Goal: Information Seeking & Learning: Check status

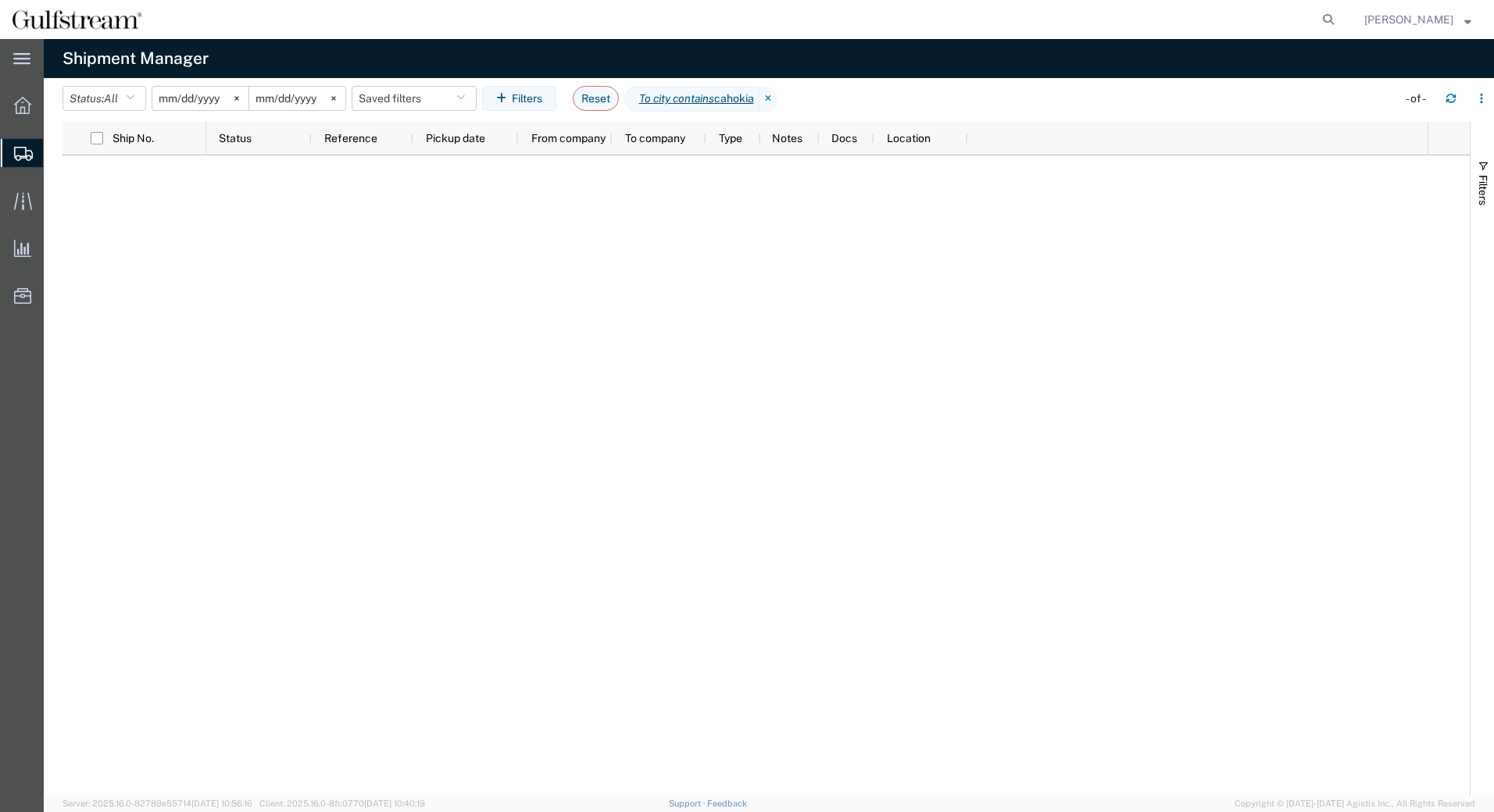
click at [197, 95] on input "[DATE]" at bounding box center [200, 98] width 96 height 23
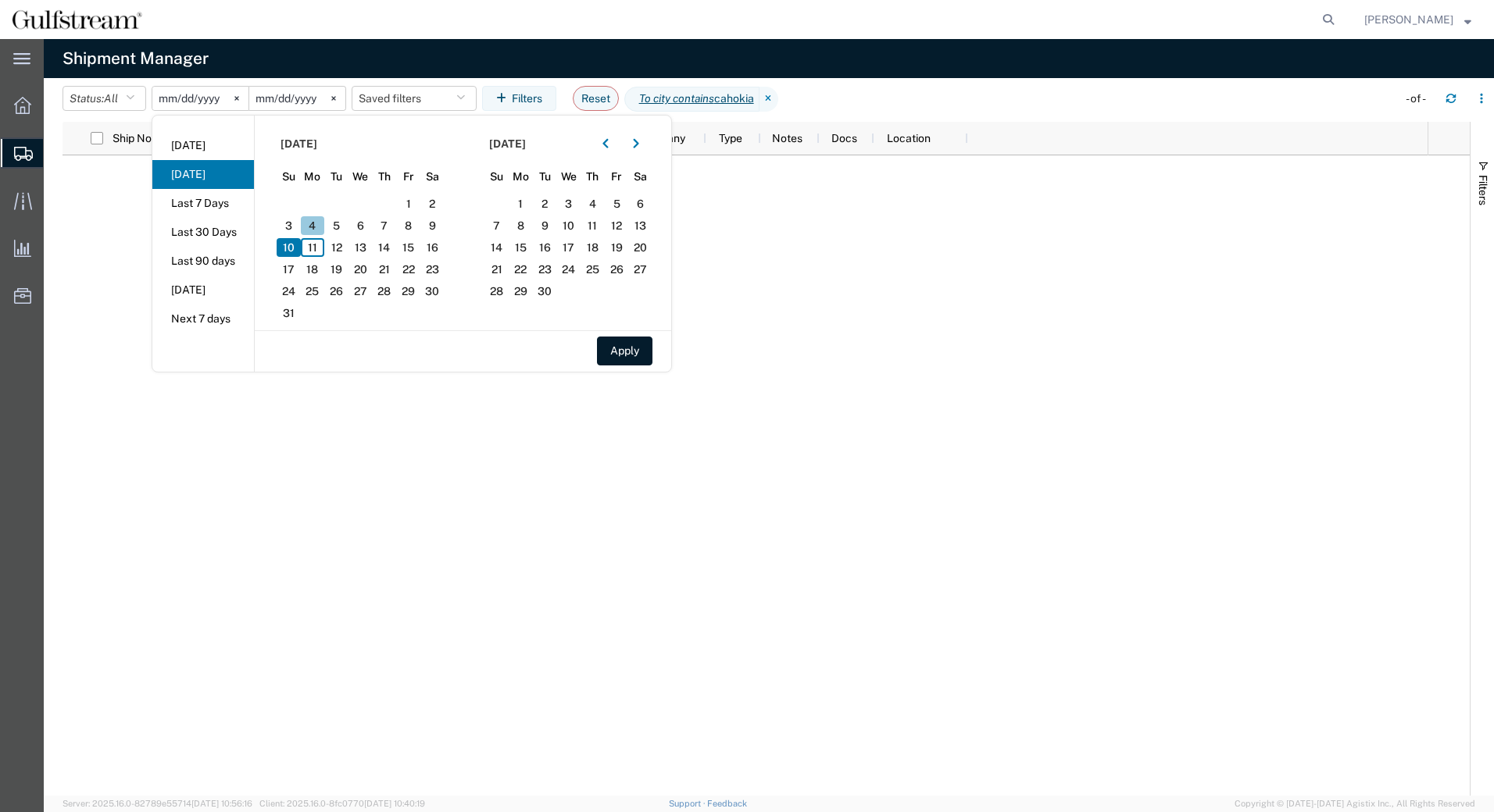
click at [318, 222] on span "4" at bounding box center [312, 226] width 24 height 19
click at [450, 225] on section "[DATE] Su Mo Tu We Th Fr Sa 27 28 29 30 31 1 2 3 4 5 6 7 8 9 10 11 12 13 14 15 …" at bounding box center [360, 222] width 209 height 215
click at [442, 225] on span "9" at bounding box center [432, 226] width 24 height 19
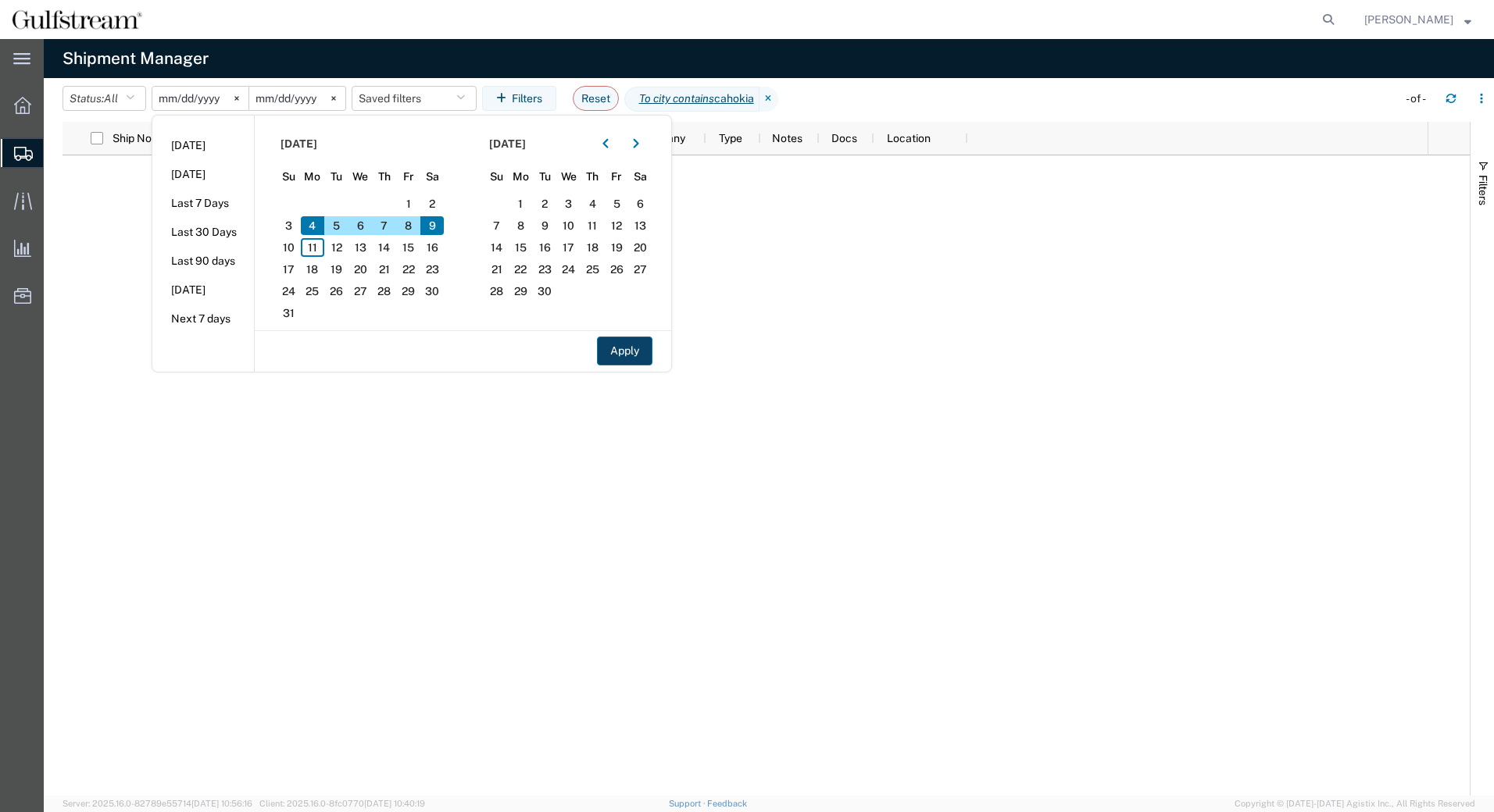
click at [625, 353] on button "Apply" at bounding box center [624, 351] width 56 height 29
type input "[DATE]"
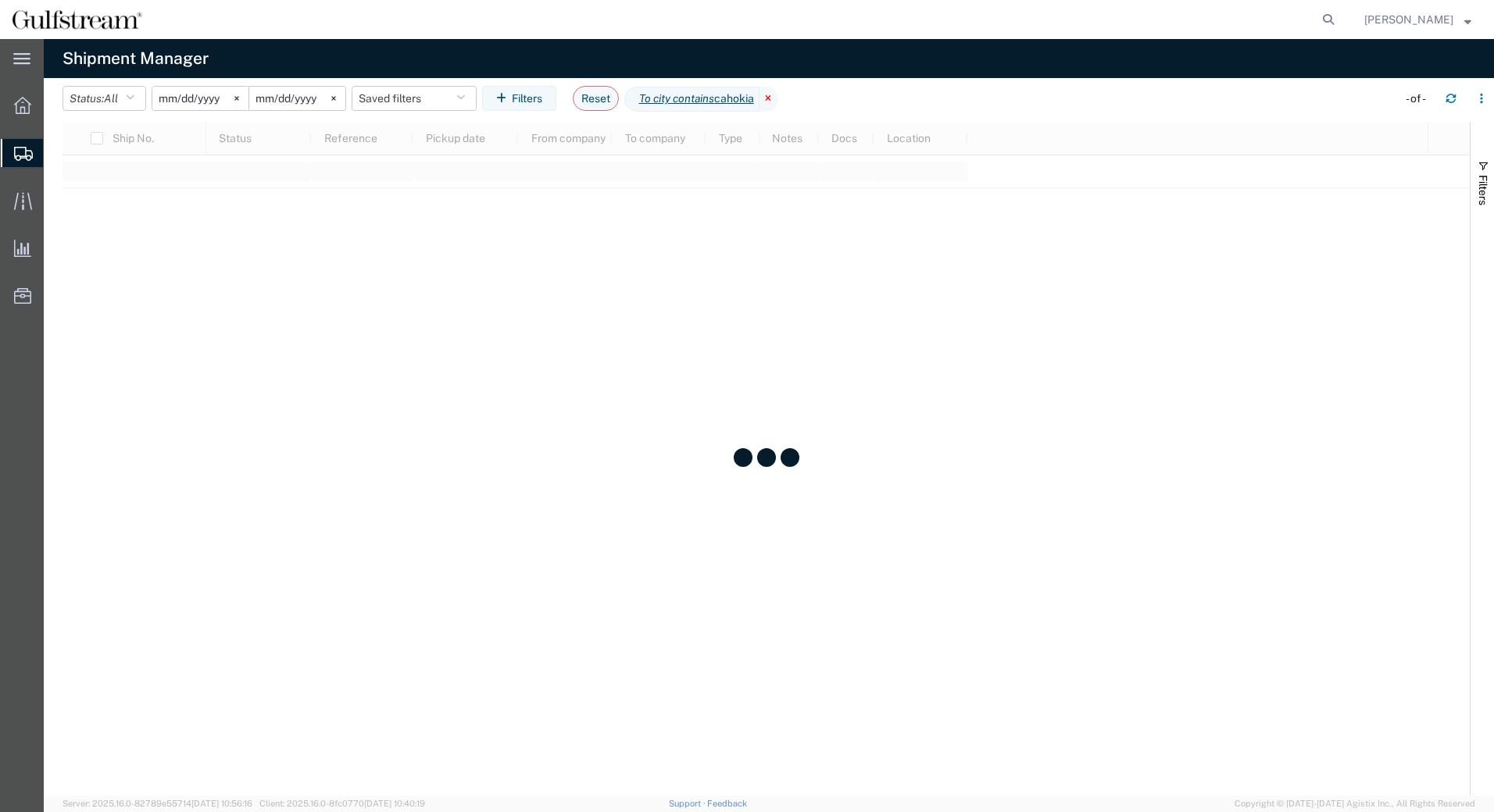
click at [778, 98] on icon at bounding box center [769, 98] width 19 height 25
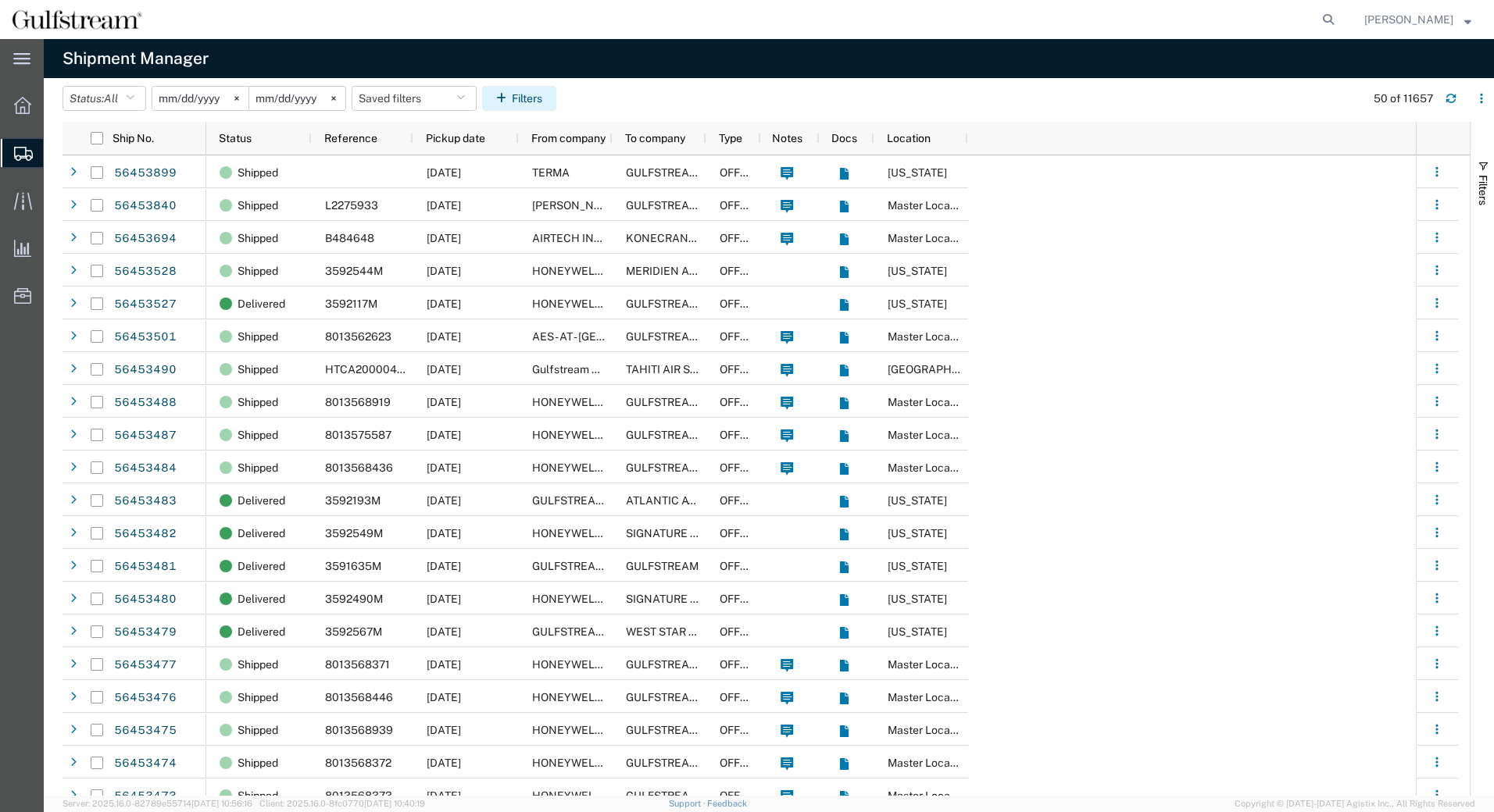
click at [533, 102] on button "Filters" at bounding box center [519, 98] width 74 height 25
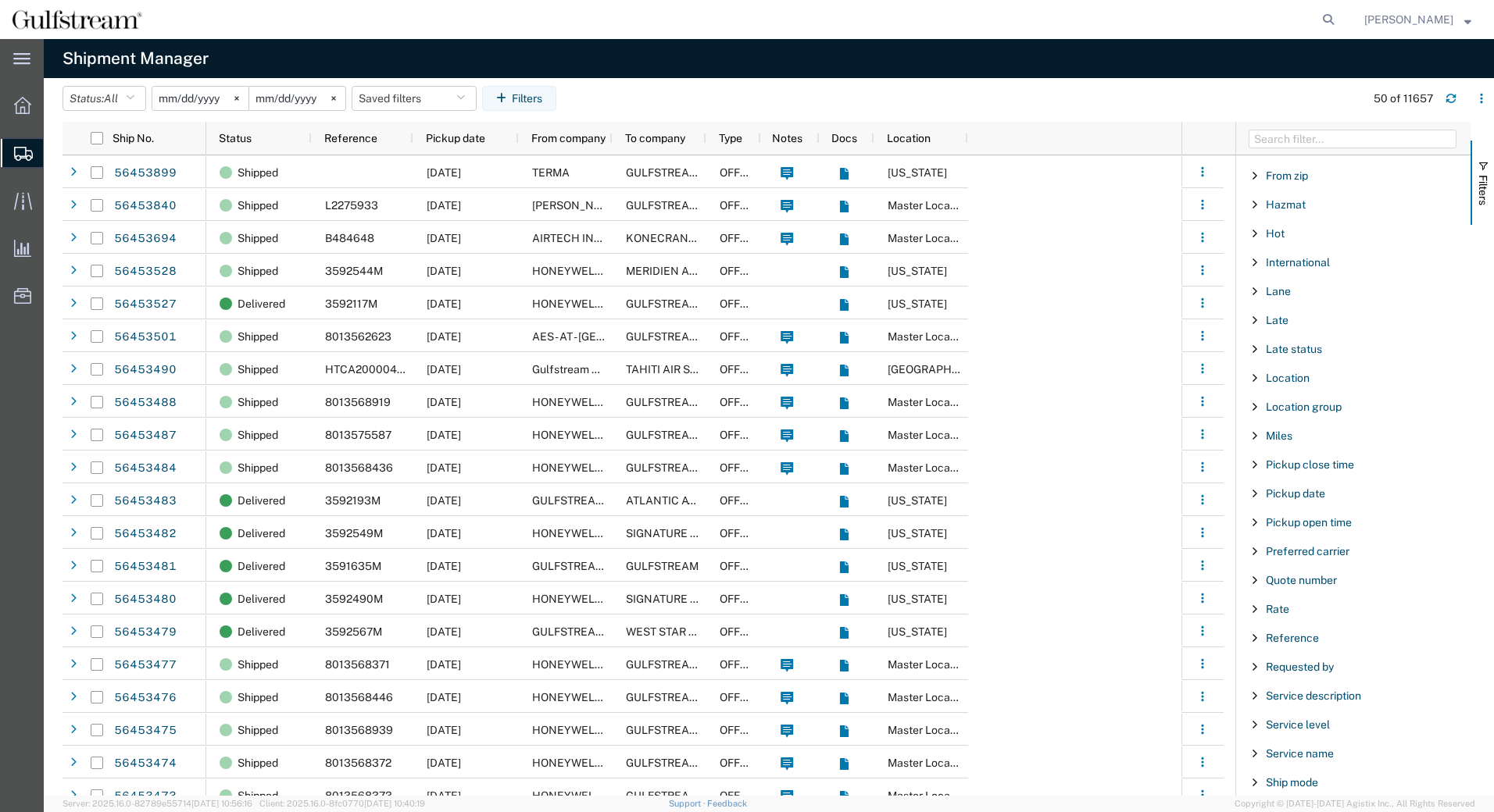
scroll to position [702, 0]
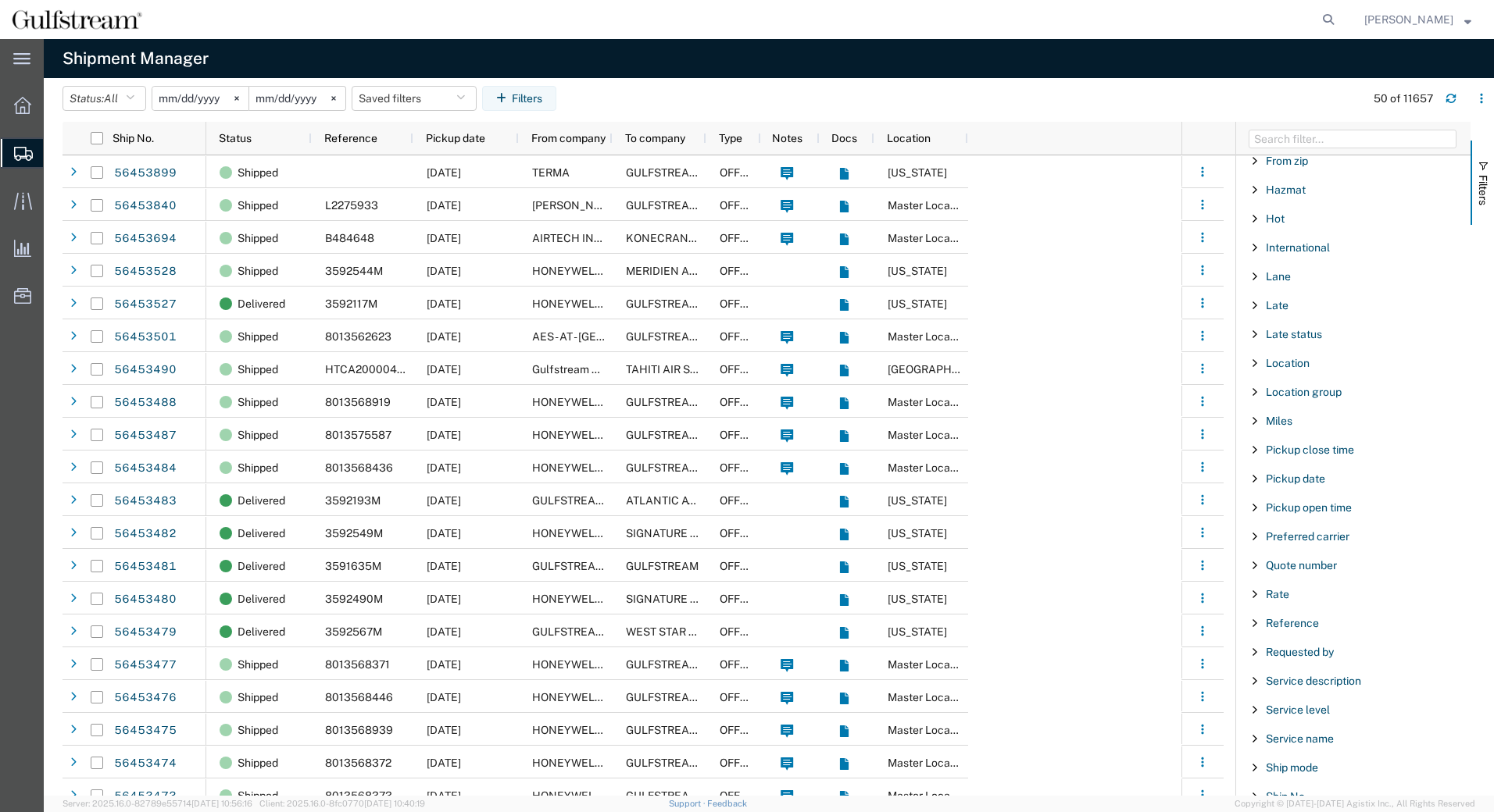
click at [1304, 630] on div "Reference" at bounding box center [1354, 623] width 235 height 28
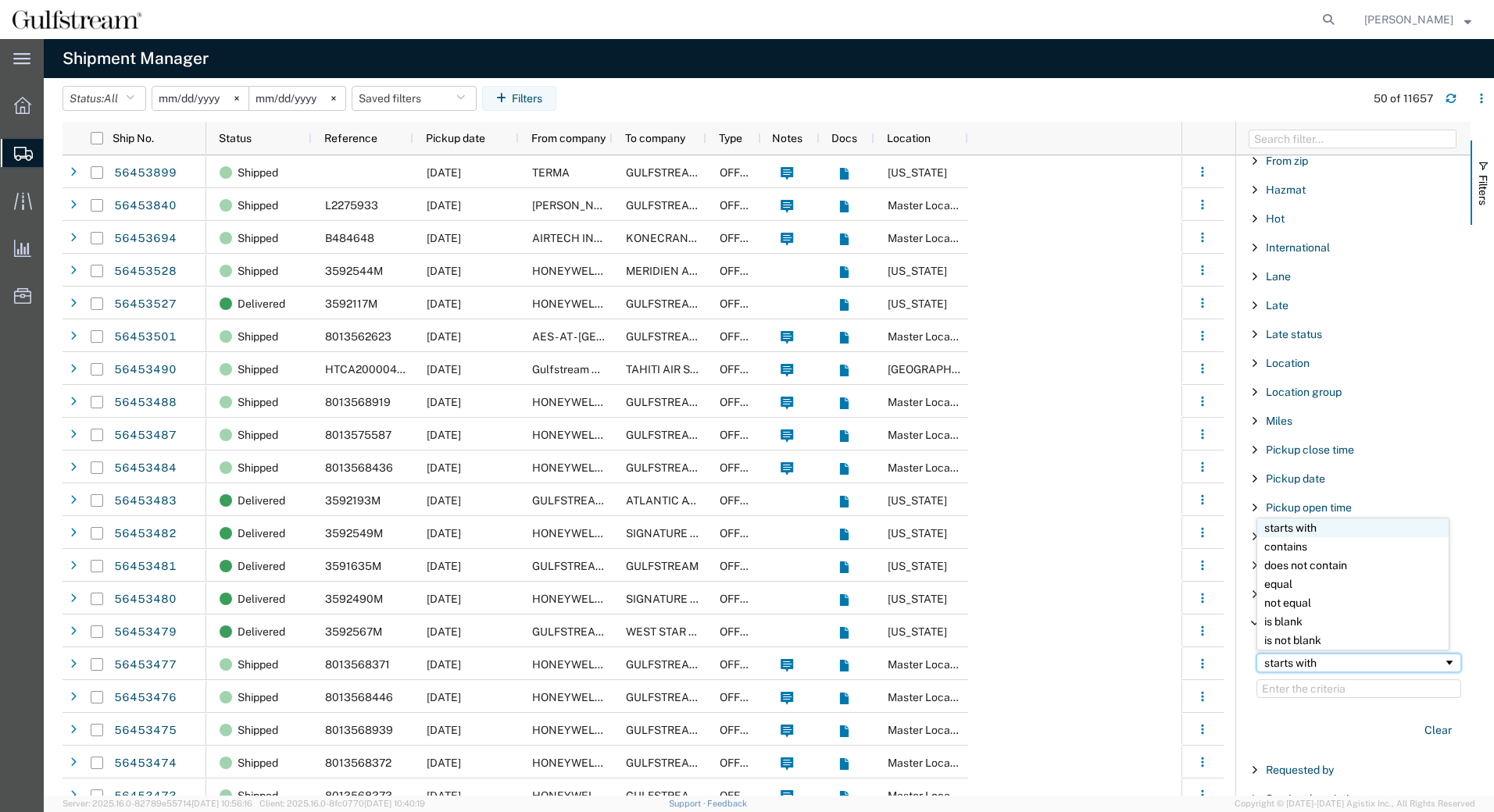
click at [1297, 661] on div "starts with" at bounding box center [1354, 663] width 179 height 13
click at [1295, 684] on input "Filter Value" at bounding box center [1359, 689] width 205 height 19
click at [1276, 692] on input "Filter Value" at bounding box center [1359, 689] width 205 height 19
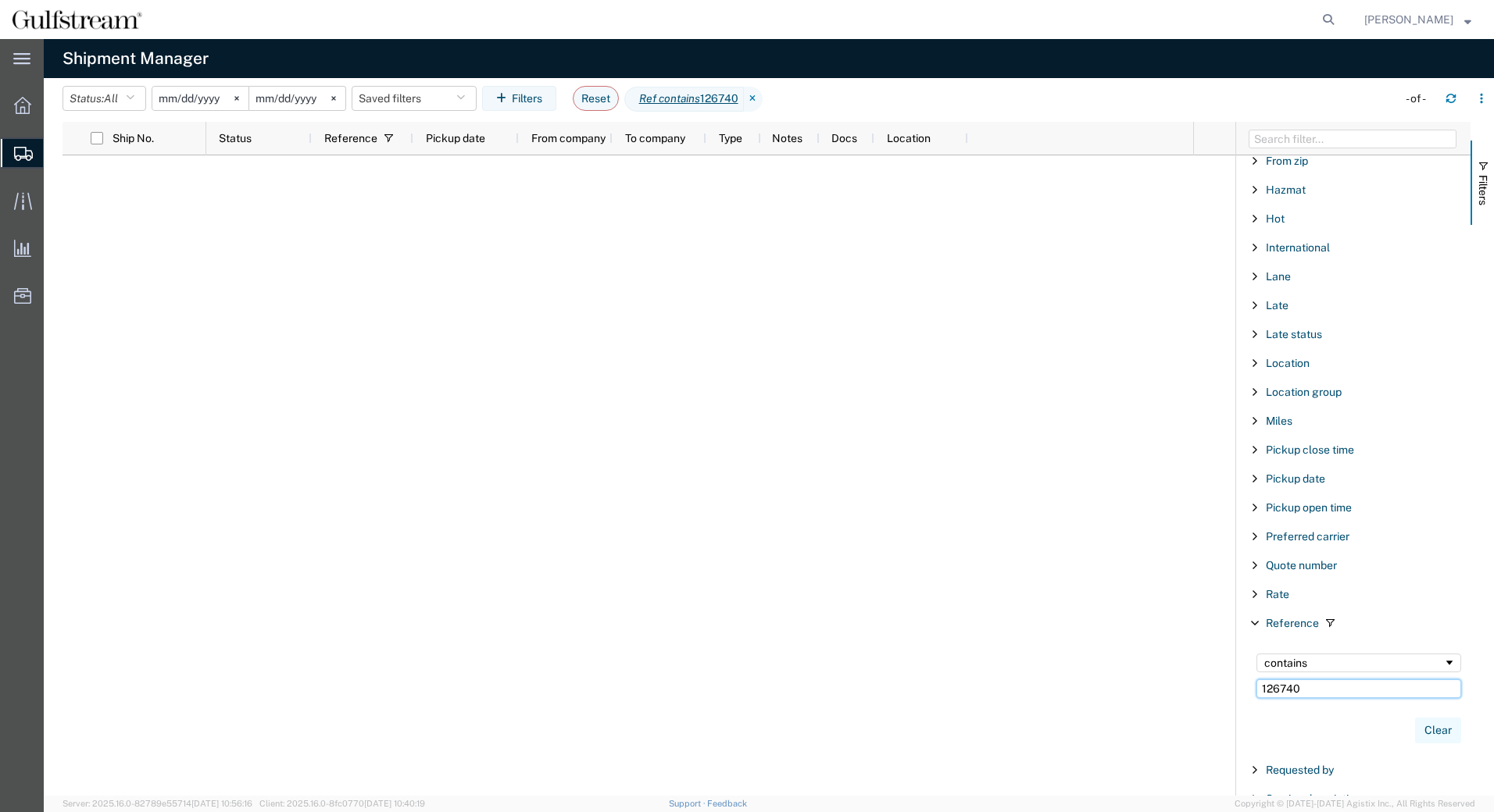
type input "126740"
click at [1431, 732] on button "Clear" at bounding box center [1438, 731] width 46 height 26
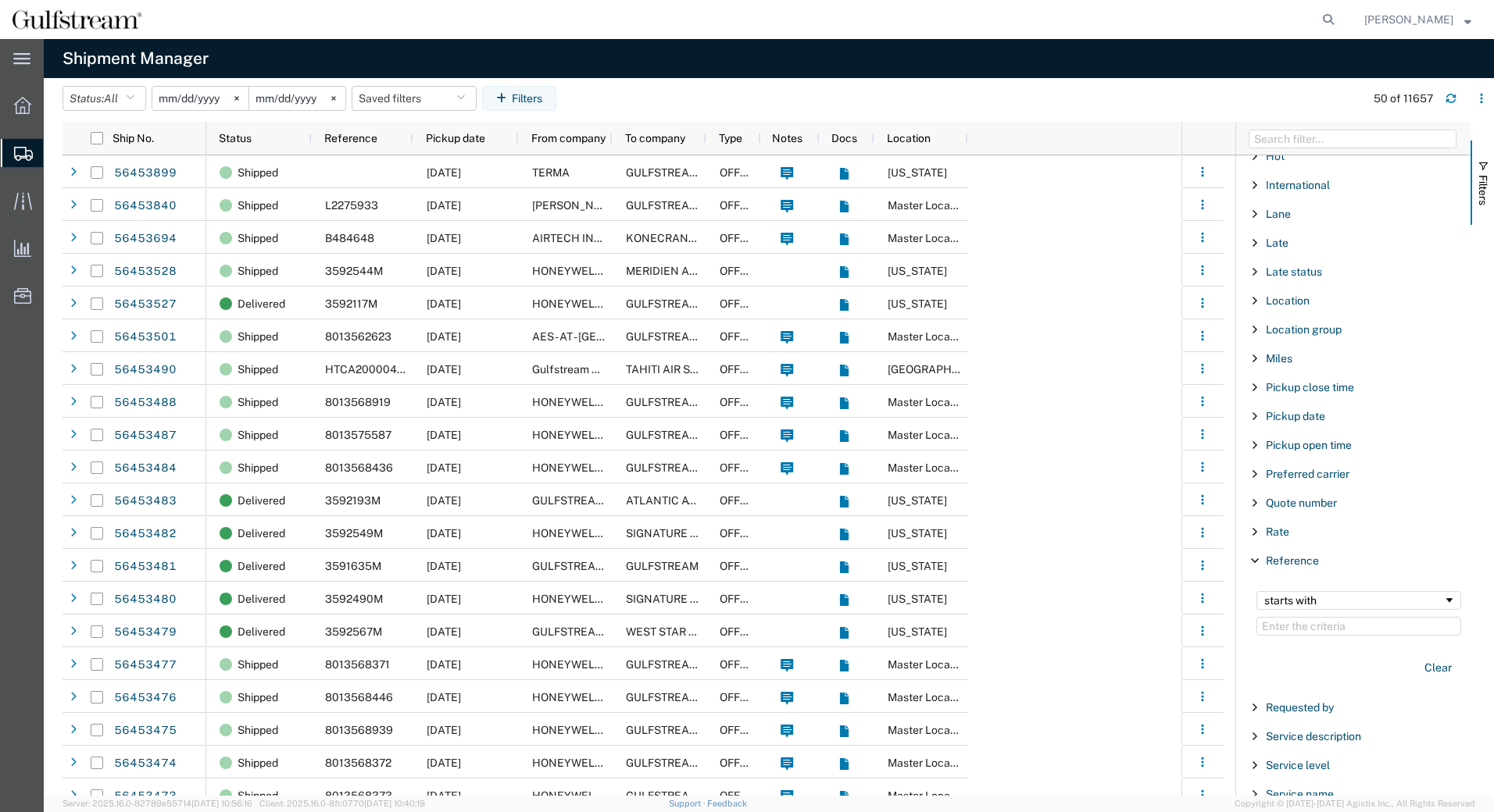
scroll to position [781, 0]
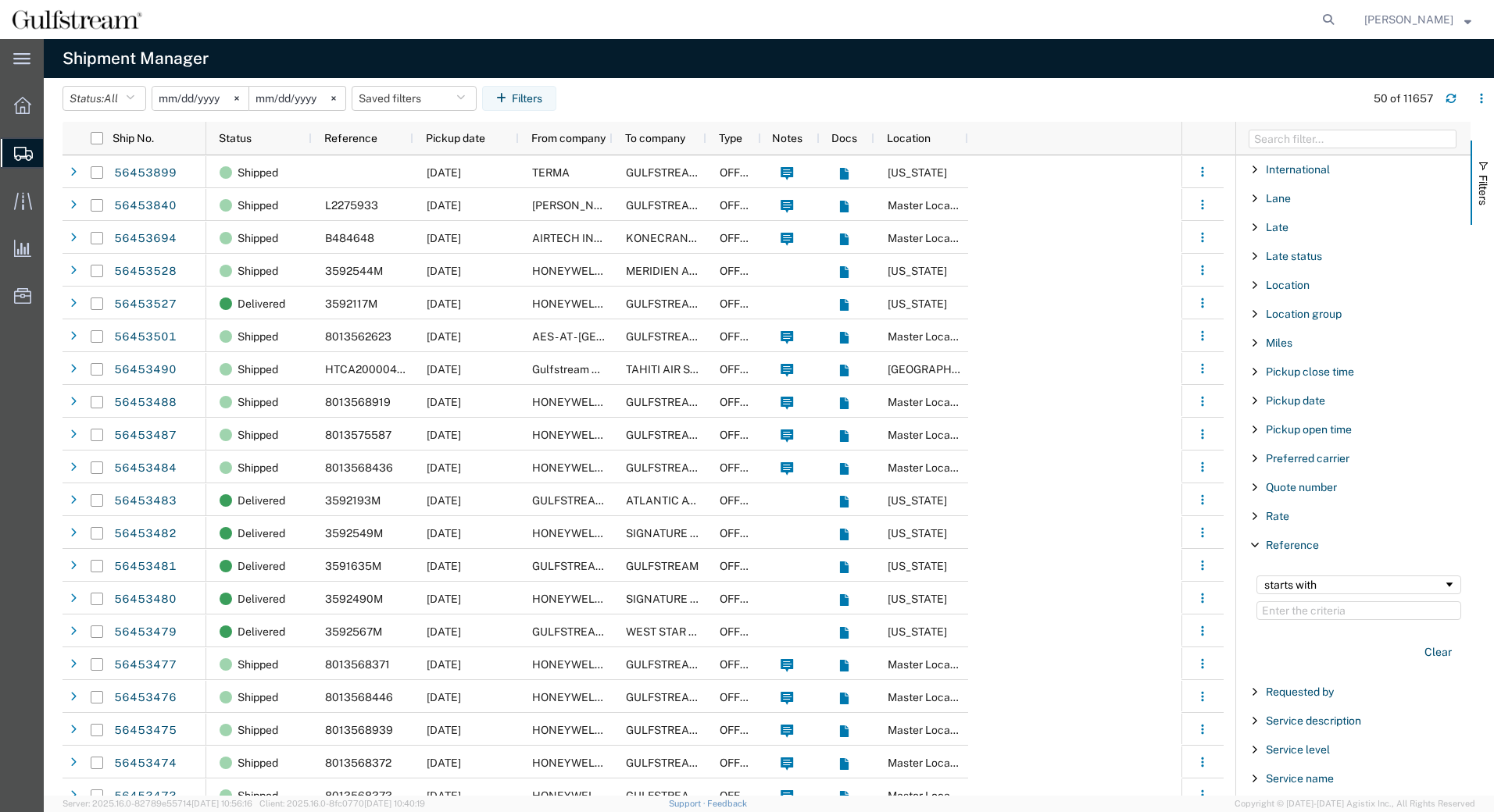
click at [1257, 549] on span "Filter List 66 Filters" at bounding box center [1254, 545] width 13 height 13
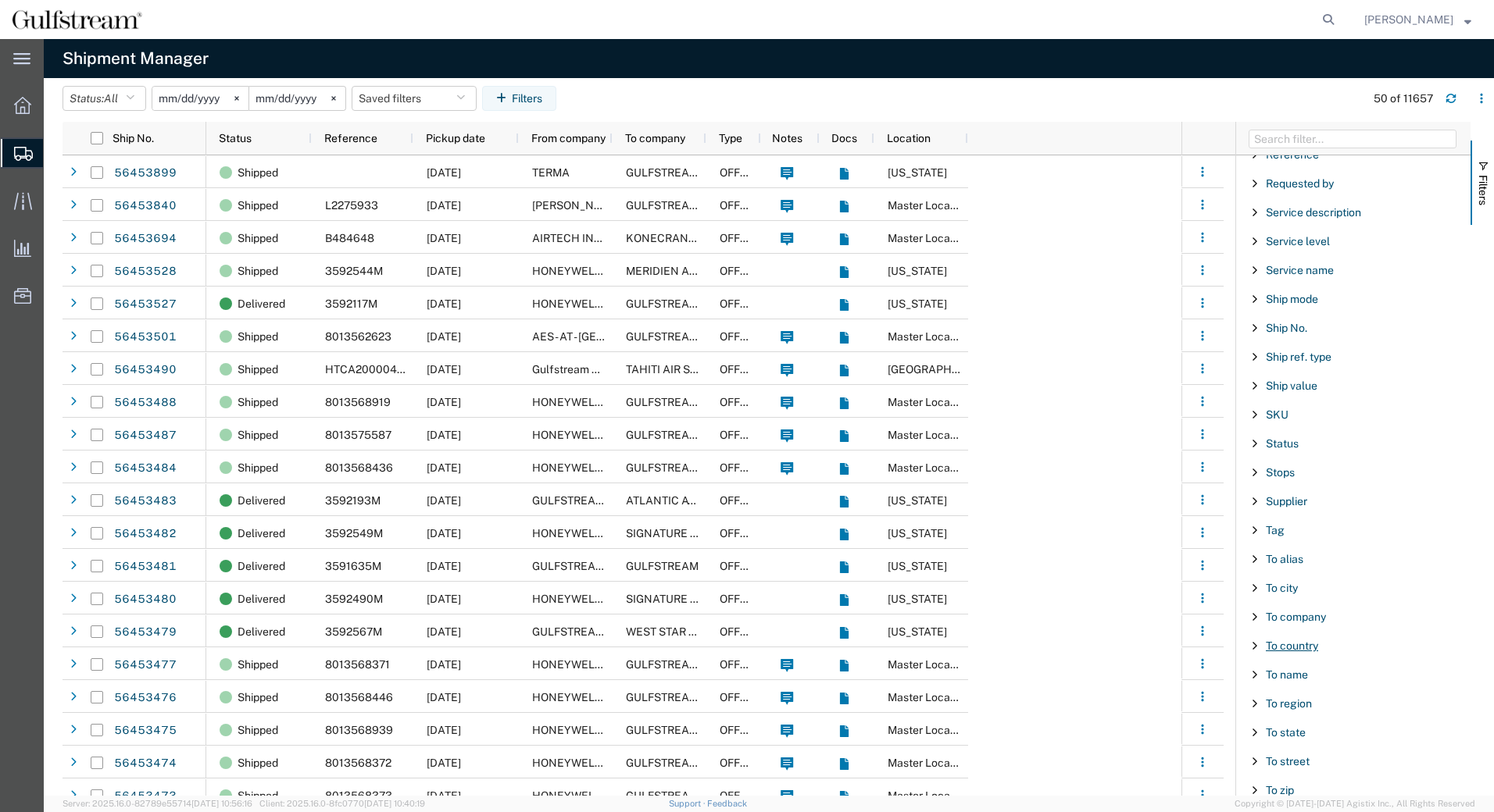
click at [1293, 643] on span "To country" at bounding box center [1292, 645] width 52 height 13
click at [1298, 726] on input "Filter List 66 Filters" at bounding box center [1359, 726] width 205 height 25
type input "[PERSON_NAME]"
click at [1269, 759] on label "[GEOGRAPHIC_DATA]" at bounding box center [1359, 762] width 205 height 23
click input "[GEOGRAPHIC_DATA]" at bounding box center [0, 0] width 0 height 0
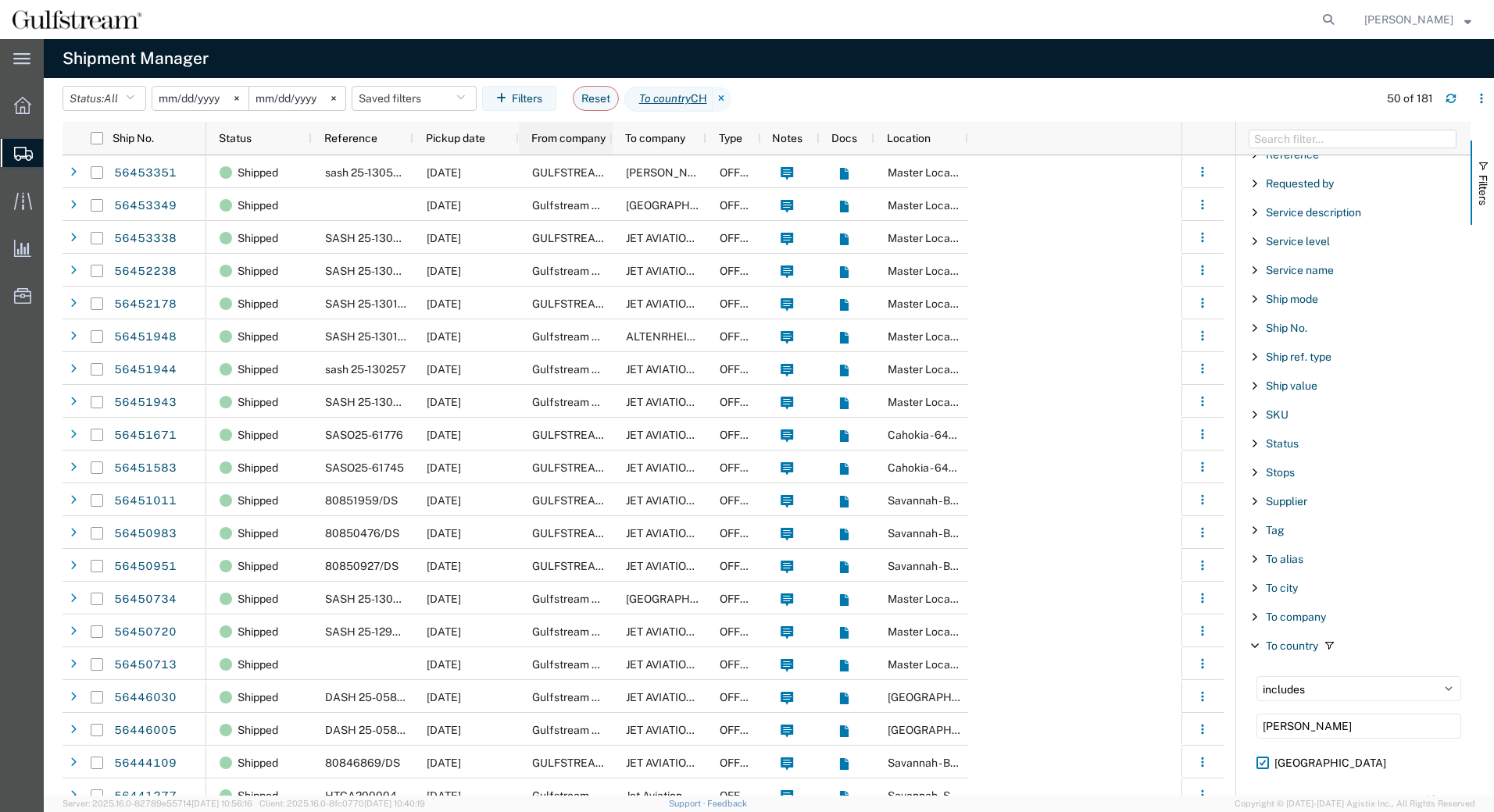
drag, startPoint x: 408, startPoint y: 139, endPoint x: 536, endPoint y: 142, distance: 128.0
click at [536, 142] on div "Status Reference Pickup date From company To company Type Notes Docs Location" at bounding box center [587, 138] width 762 height 33
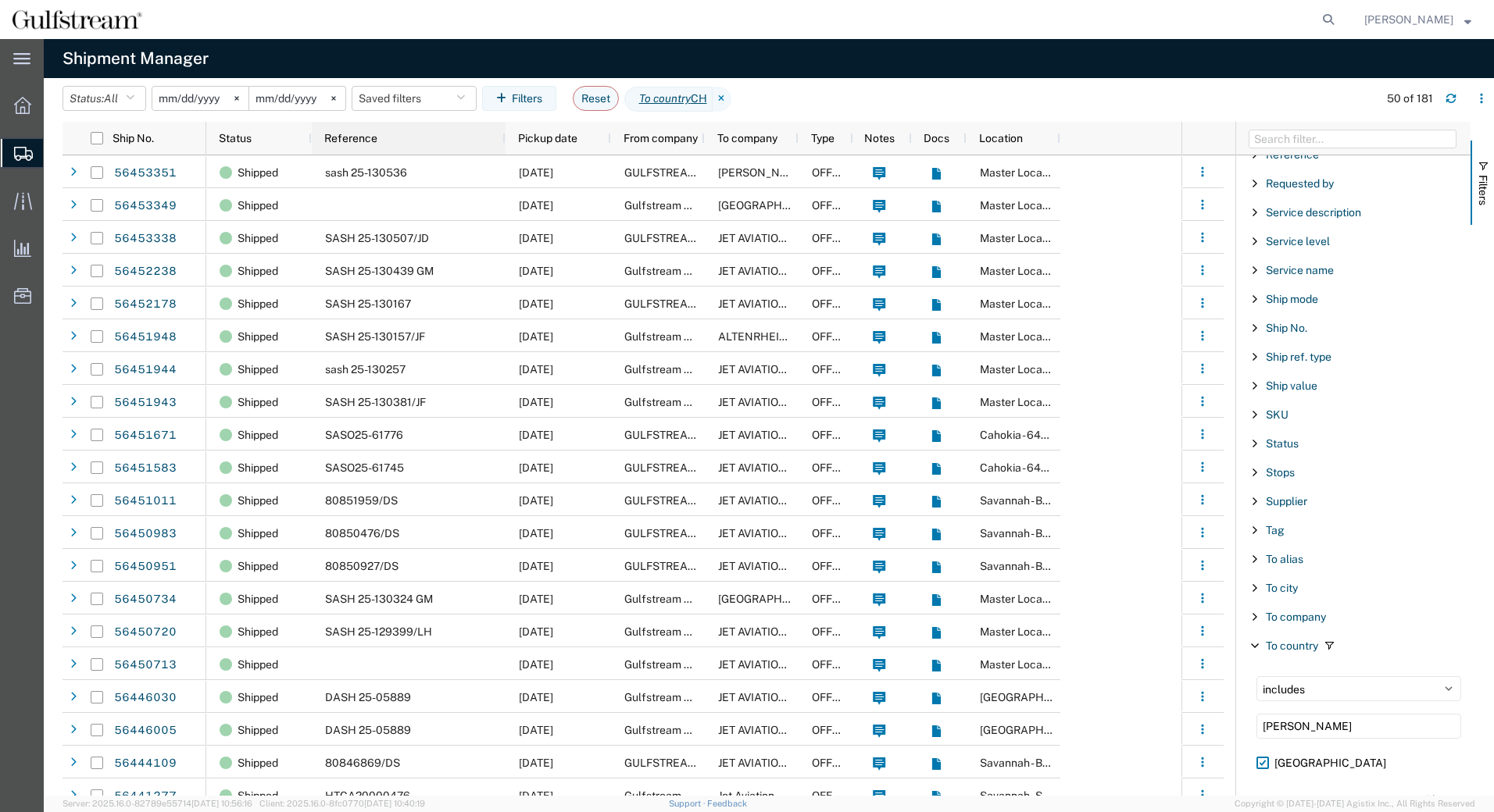
drag, startPoint x: 424, startPoint y: 144, endPoint x: 505, endPoint y: 155, distance: 81.7
click at [505, 155] on div "Status Reference Pickup date From company To company Type Notes Docs Location" at bounding box center [634, 138] width 854 height 33
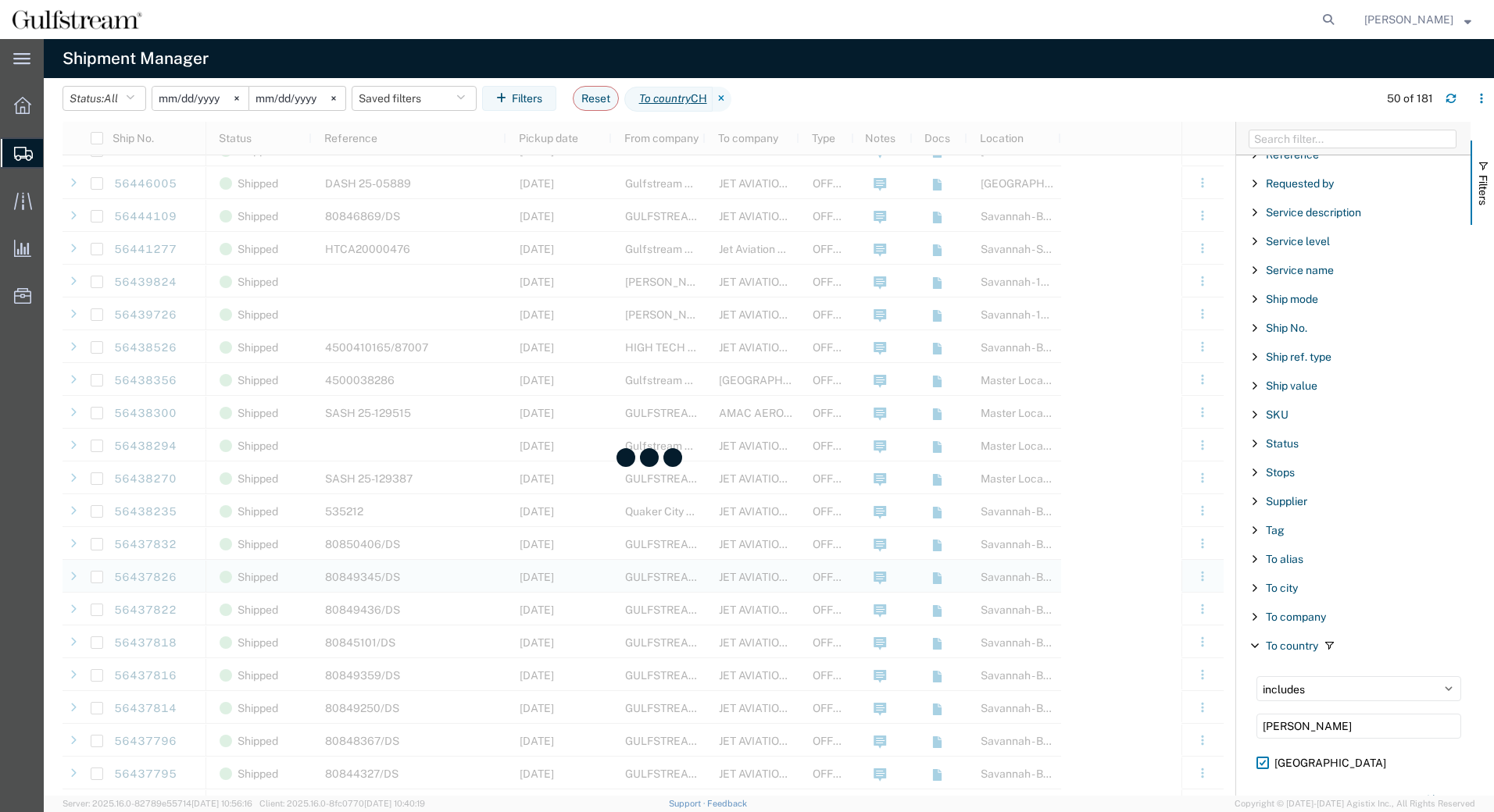
scroll to position [702, 0]
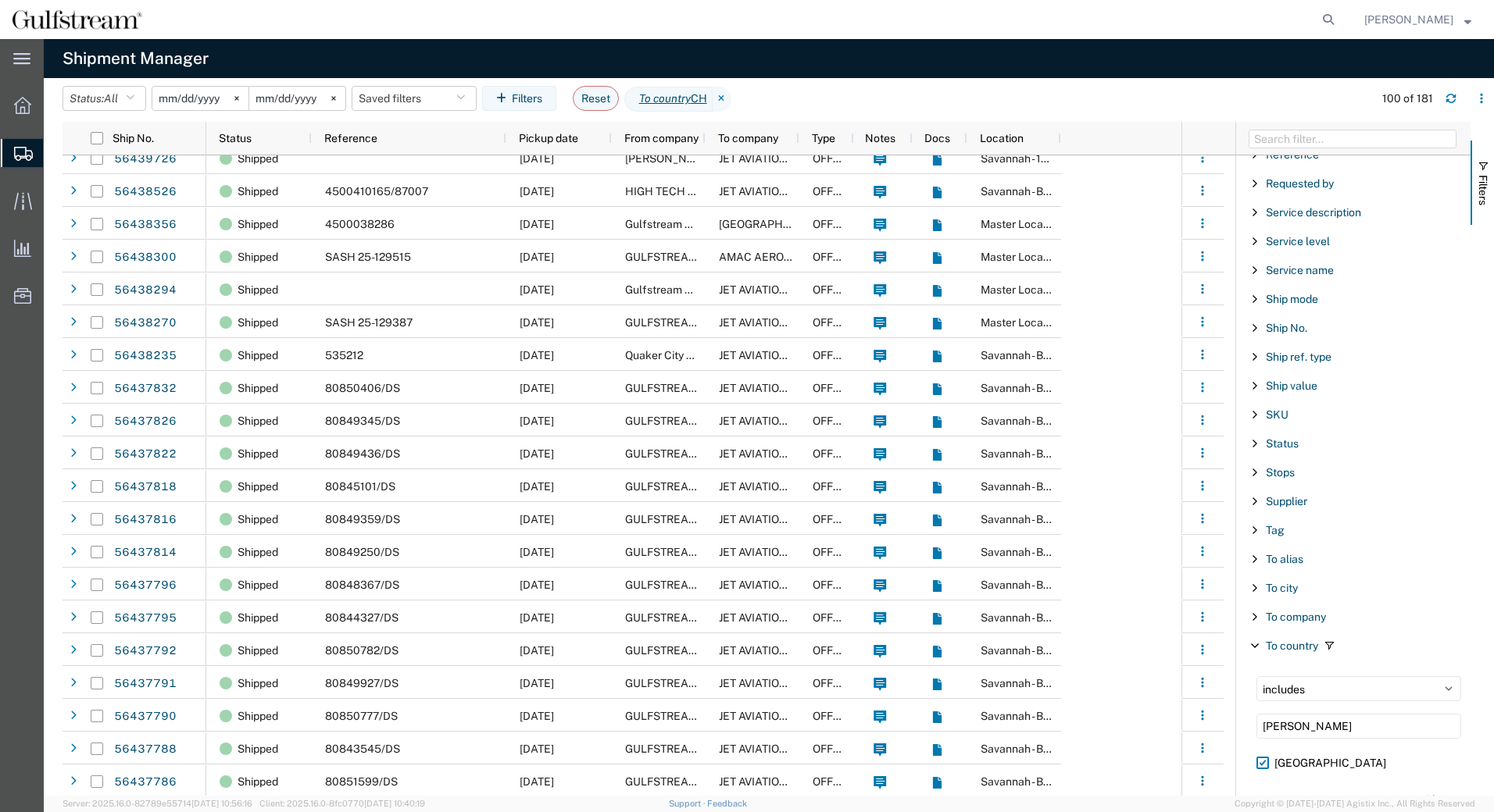
click at [303, 97] on input "[DATE]" at bounding box center [297, 98] width 96 height 23
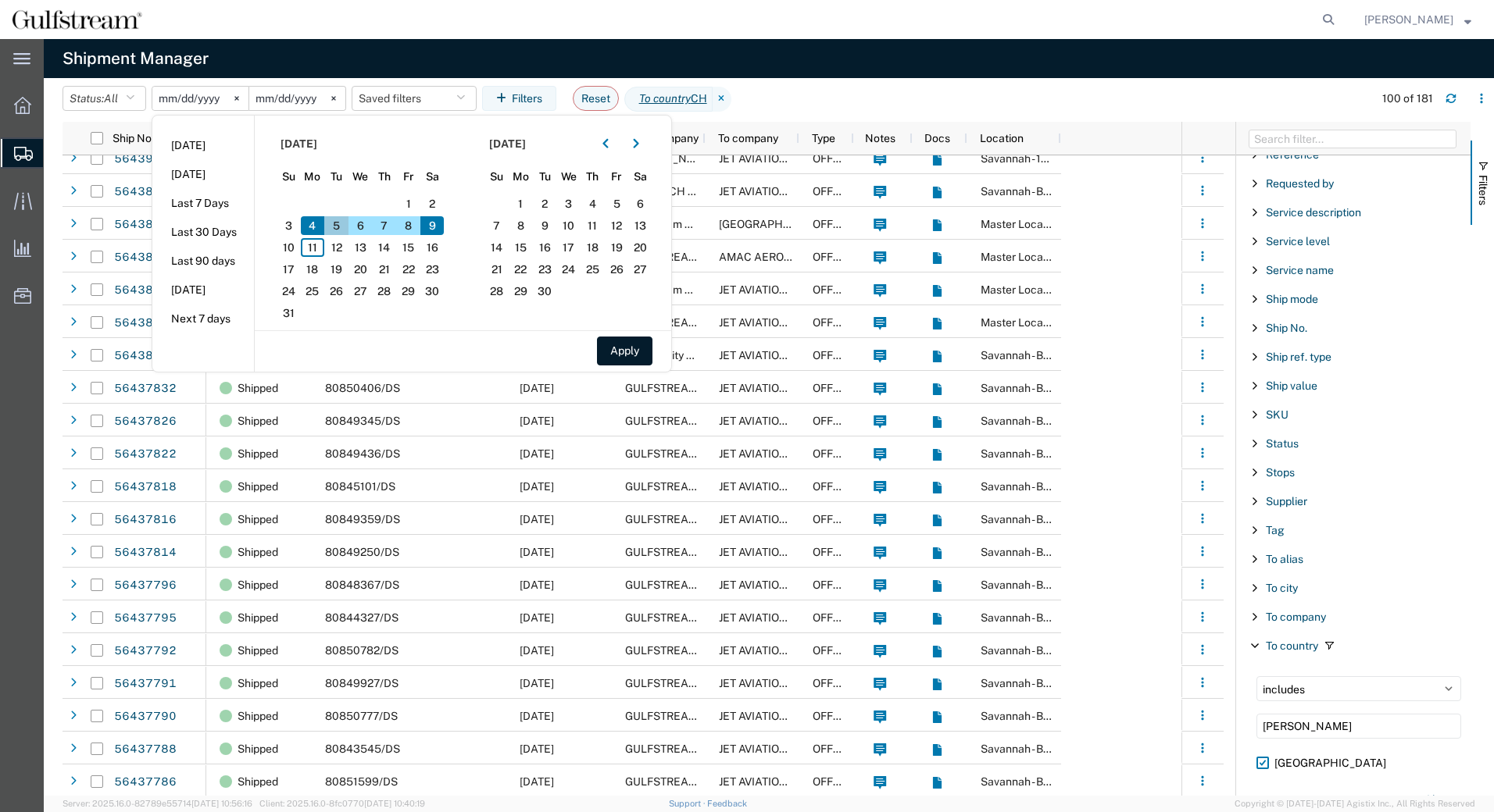
click at [347, 222] on span "5" at bounding box center [336, 226] width 24 height 19
click at [652, 350] on button "Apply" at bounding box center [624, 351] width 56 height 29
type input "[DATE]"
